Goal: Unclear

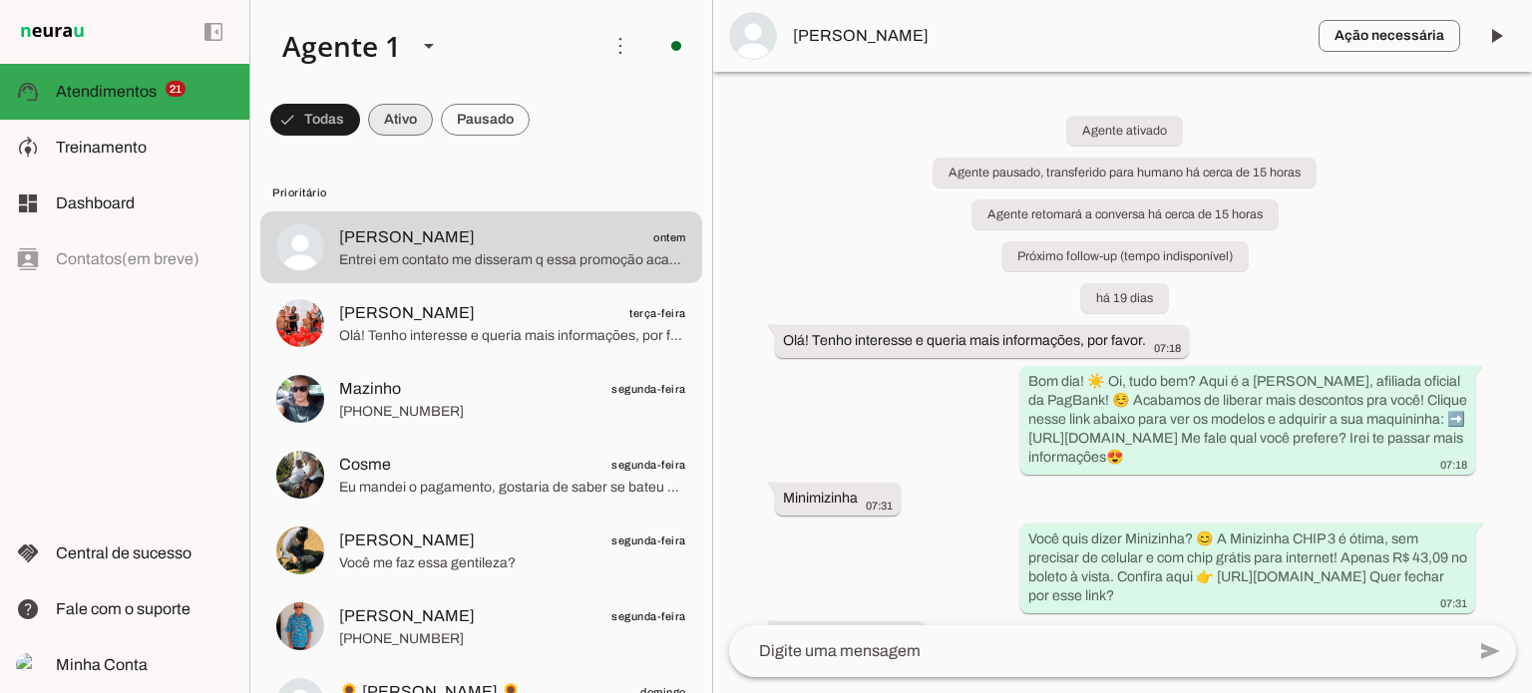
click at [407, 111] on span at bounding box center [400, 120] width 65 height 48
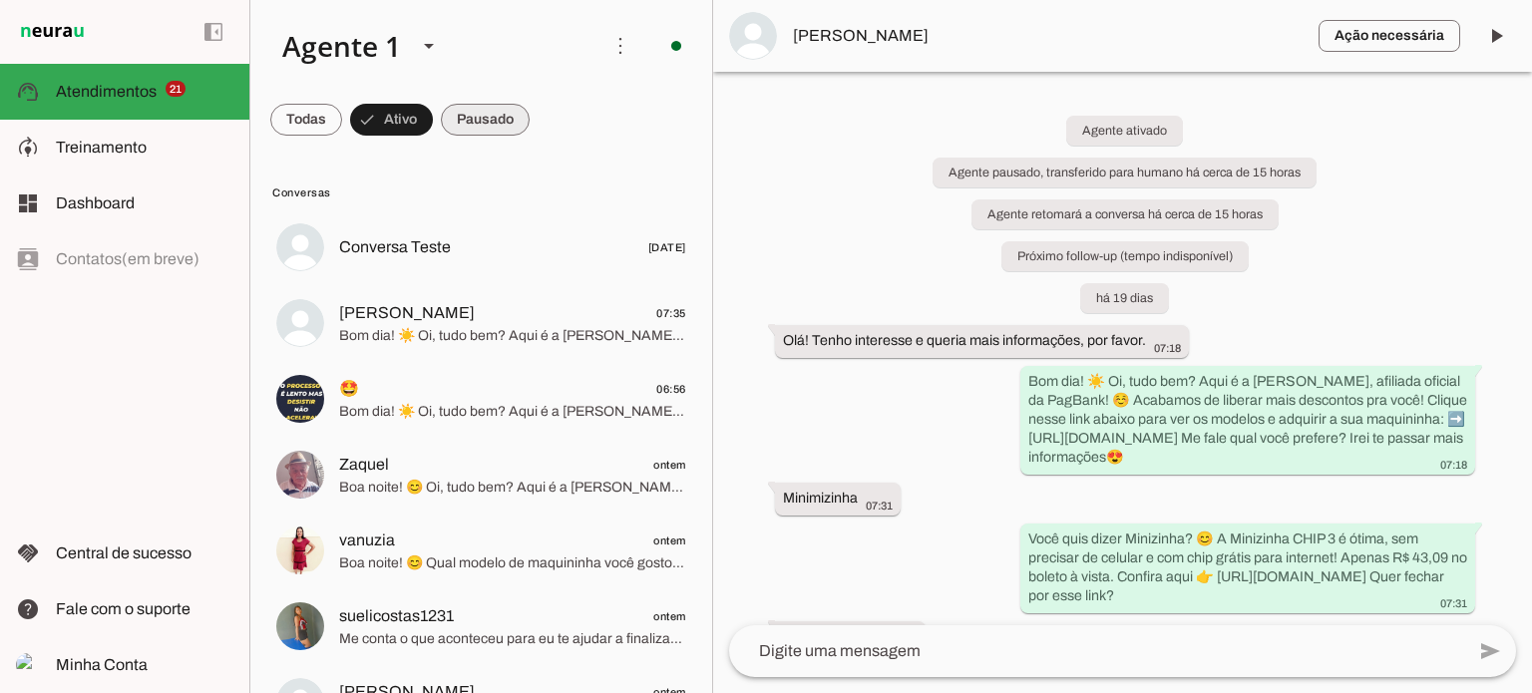
click at [495, 119] on span at bounding box center [485, 120] width 89 height 48
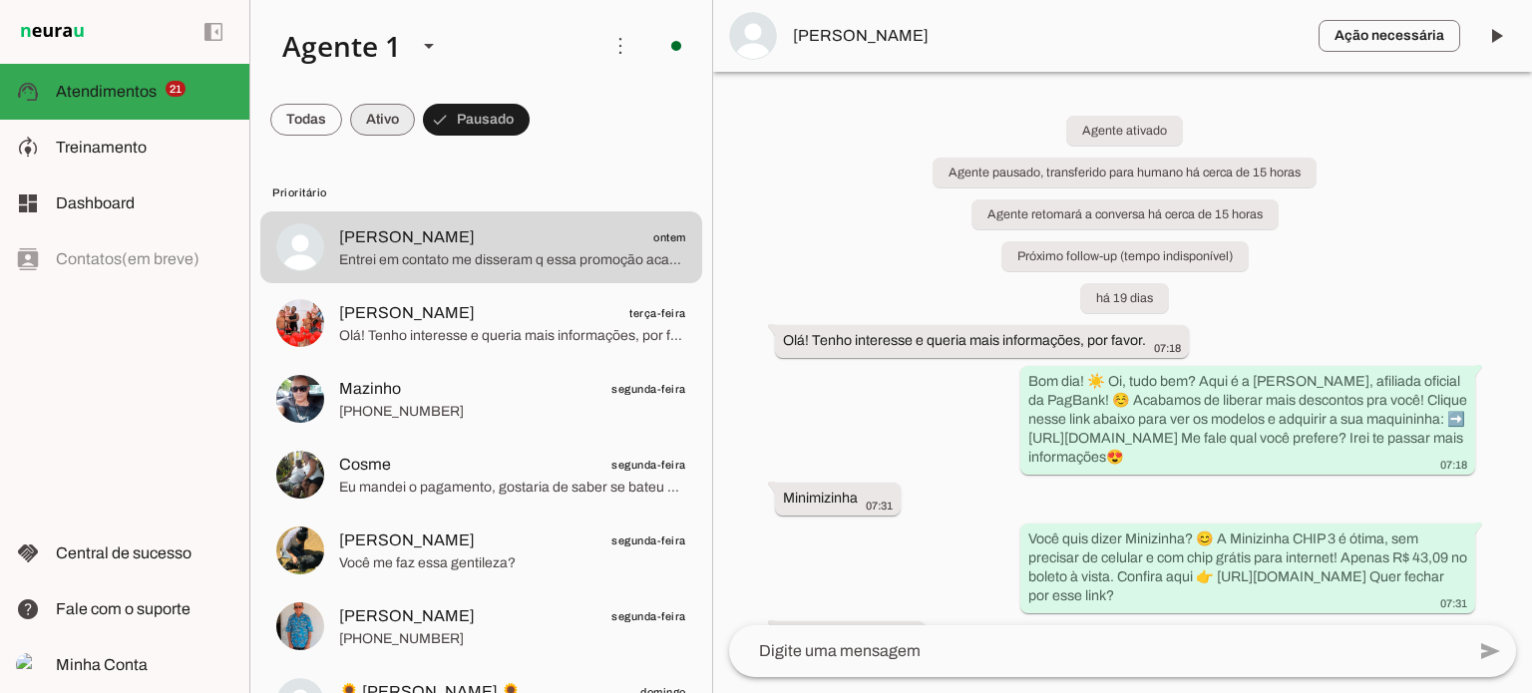
click at [387, 131] on span at bounding box center [382, 120] width 65 height 48
